Goal: Transaction & Acquisition: Purchase product/service

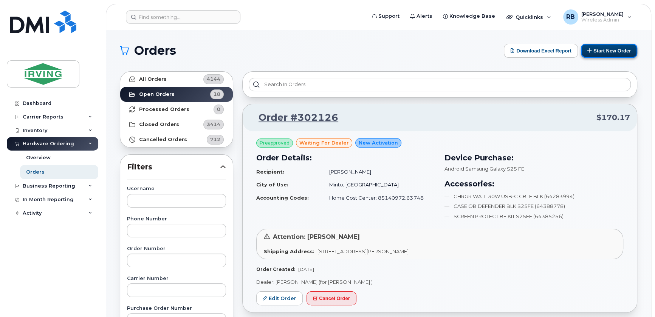
click at [593, 54] on button "Start New Order" at bounding box center [608, 51] width 56 height 14
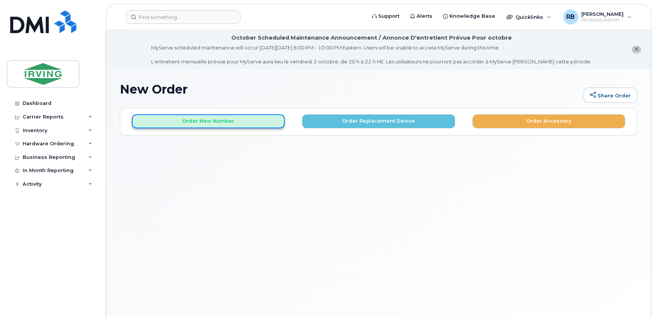
click at [261, 123] on button "Order New Number" at bounding box center [208, 121] width 153 height 14
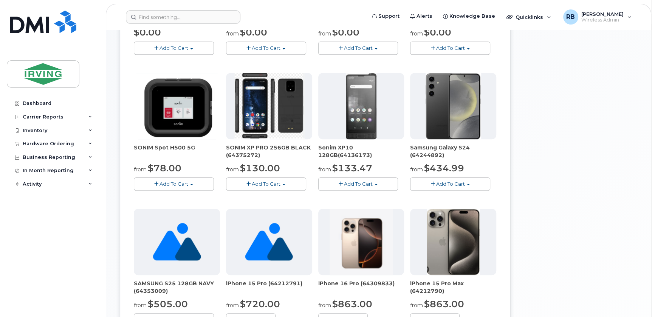
scroll to position [275, 0]
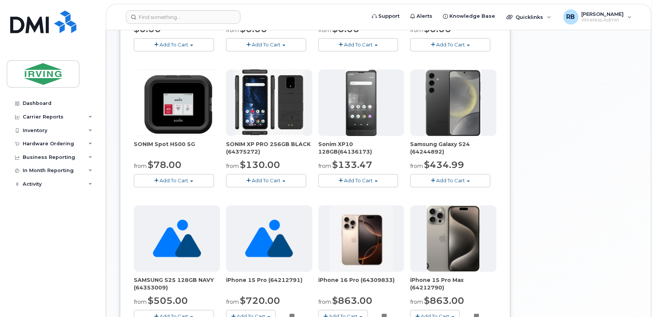
click at [267, 178] on span "Add To Cart" at bounding box center [266, 181] width 29 height 6
click at [335, 182] on button "Add To Cart" at bounding box center [358, 180] width 80 height 13
click at [313, 186] on div "SIM Card - Multi 5G $0.00 Add To Cart $0.00 - New Activation SAMSUNG GALAXY S25…" at bounding box center [315, 203] width 362 height 538
click at [327, 178] on button "Add To Cart" at bounding box center [358, 180] width 80 height 13
drag, startPoint x: 313, startPoint y: 190, endPoint x: 503, endPoint y: 188, distance: 190.7
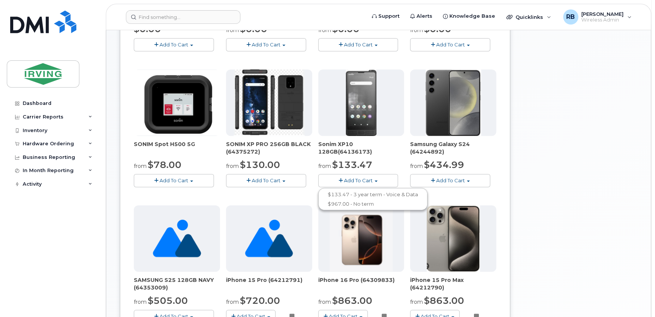
click at [503, 188] on div "Order New Device Upgrade Existing Device Order Accessory Order new device and n…" at bounding box center [315, 171] width 390 height 676
click at [482, 183] on button "Add To Cart" at bounding box center [450, 180] width 80 height 13
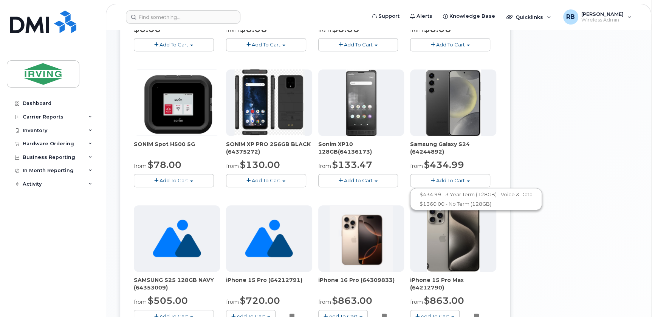
click at [500, 170] on div "Order New Device Upgrade Existing Device Order Accessory Order new device and n…" at bounding box center [315, 171] width 390 height 676
click at [243, 179] on button "Add To Cart" at bounding box center [266, 180] width 80 height 13
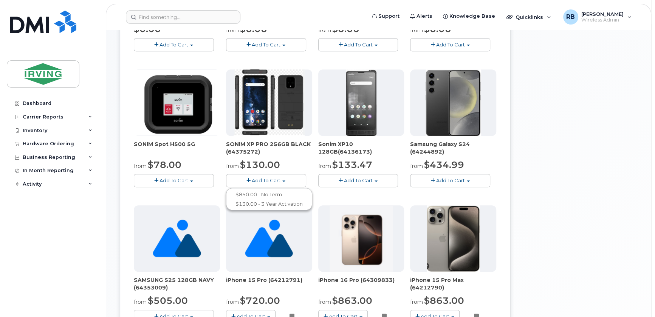
click at [219, 182] on div "SIM Card - Multi 5G $0.00 Add To Cart $0.00 - New Activation SAMSUNG GALAXY S25…" at bounding box center [315, 203] width 362 height 538
click at [313, 187] on div "SIM Card - Multi 5G $0.00 Add To Cart $0.00 - New Activation SAMSUNG GALAXY S25…" at bounding box center [315, 203] width 362 height 538
click at [286, 182] on button "Add To Cart" at bounding box center [266, 180] width 80 height 13
click at [359, 178] on span "Add To Cart" at bounding box center [358, 181] width 29 height 6
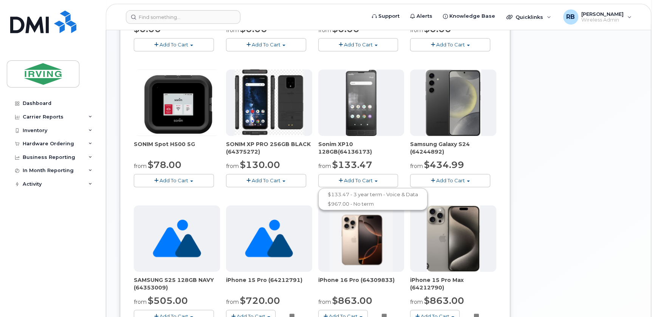
click at [359, 178] on span "Add To Cart" at bounding box center [358, 181] width 29 height 6
click at [111, 230] on div "New Order Share Order × Share This Order If you want to allow others to create …" at bounding box center [378, 165] width 544 height 740
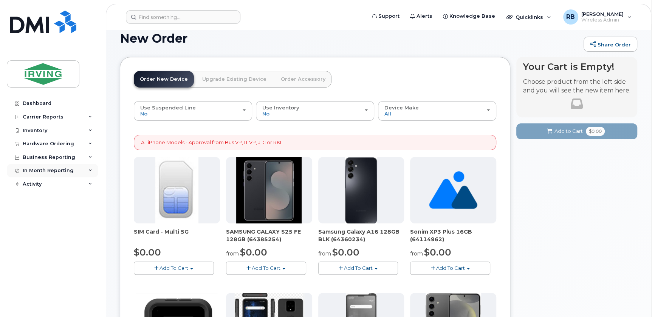
scroll to position [45, 0]
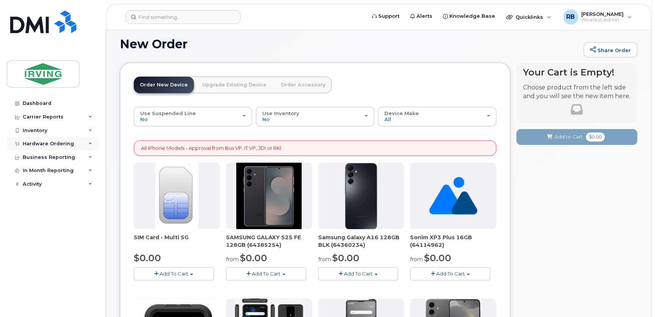
click at [32, 141] on div "Hardware Ordering" at bounding box center [48, 144] width 51 height 6
click at [33, 171] on div "Orders" at bounding box center [35, 172] width 19 height 7
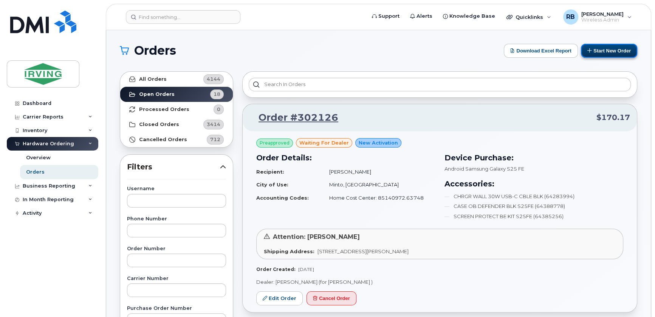
click at [587, 50] on icon at bounding box center [589, 50] width 5 height 5
click at [599, 49] on button "Start New Order" at bounding box center [608, 51] width 56 height 14
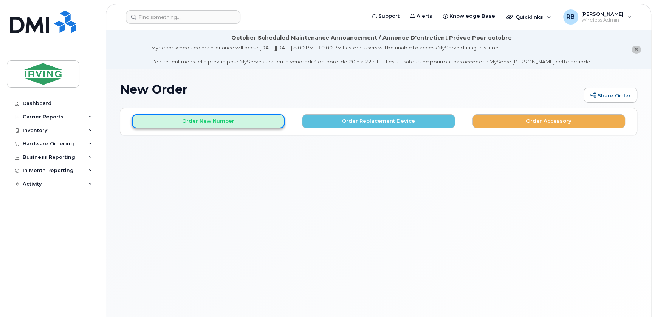
click at [254, 117] on button "Order New Number" at bounding box center [208, 121] width 153 height 14
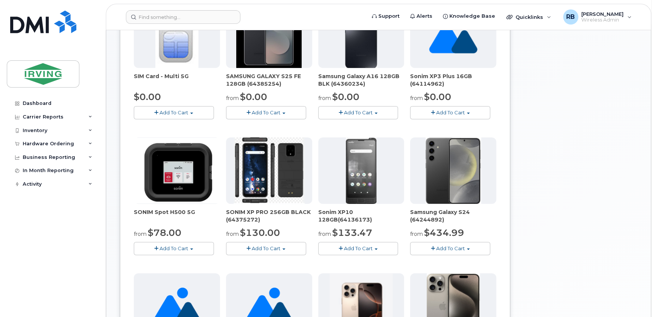
scroll to position [229, 0]
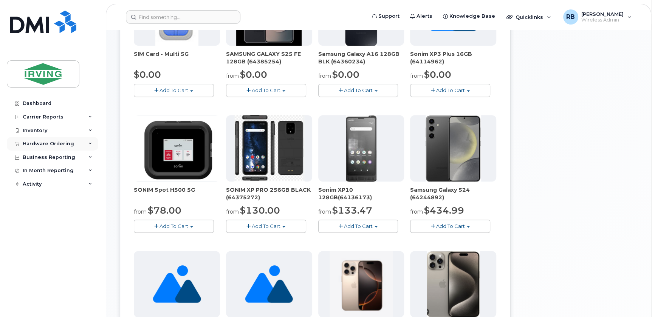
click at [26, 145] on div "Hardware Ordering" at bounding box center [48, 144] width 51 height 6
click at [29, 171] on div "Orders" at bounding box center [35, 172] width 19 height 7
